Goal: Check status

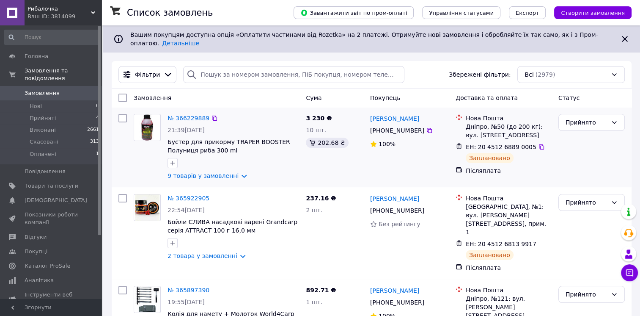
click at [146, 159] on div at bounding box center [147, 146] width 34 height 73
click at [40, 150] on span "Оплачені" at bounding box center [43, 154] width 27 height 8
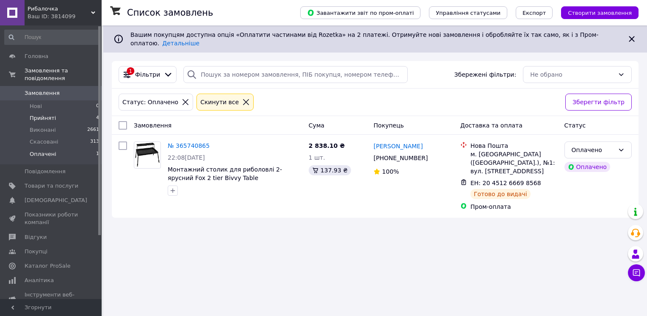
click at [47, 114] on span "Прийняті" at bounding box center [43, 118] width 26 height 8
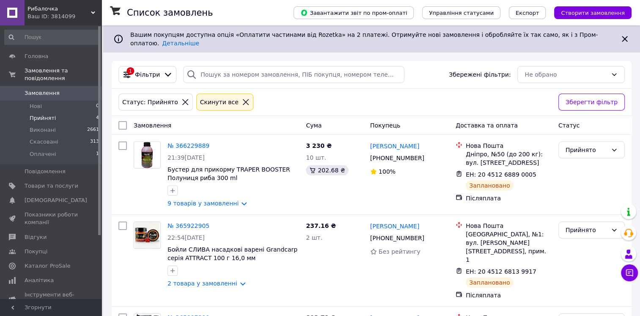
click at [242, 98] on icon at bounding box center [246, 102] width 8 height 8
